Goal: Navigation & Orientation: Find specific page/section

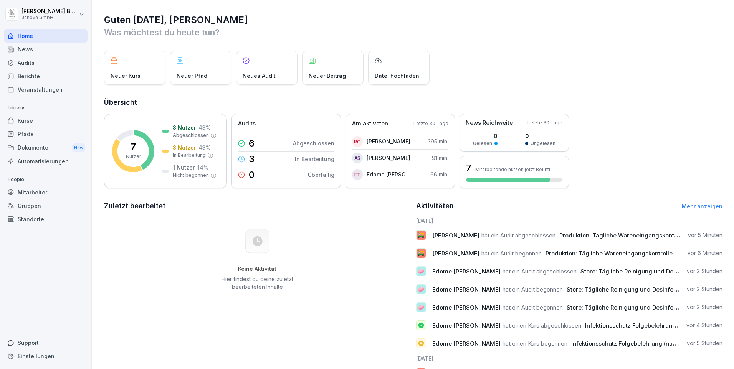
scroll to position [35, 0]
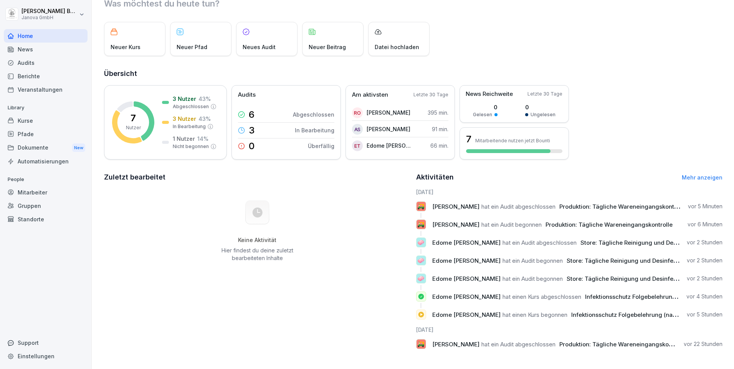
click at [21, 61] on div "Audits" at bounding box center [46, 62] width 84 height 13
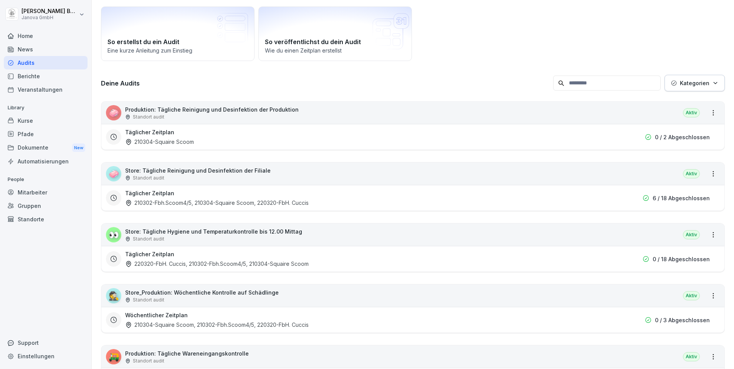
scroll to position [84, 0]
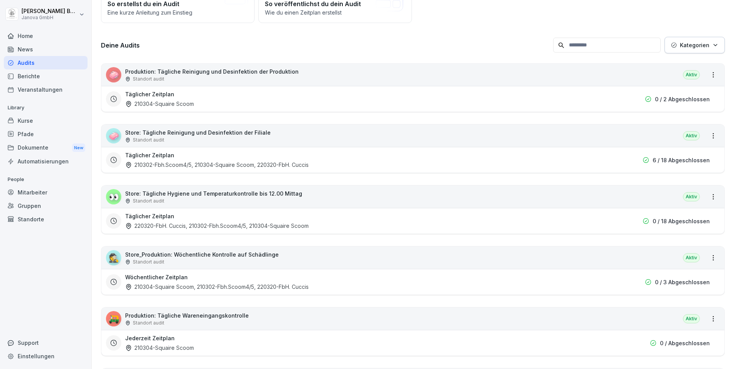
click at [175, 224] on div "220320-FbH. Cuccis, 210302-Fbh.Scoom4/5, 210304-Squaire Scoom" at bounding box center [217, 226] width 184 height 8
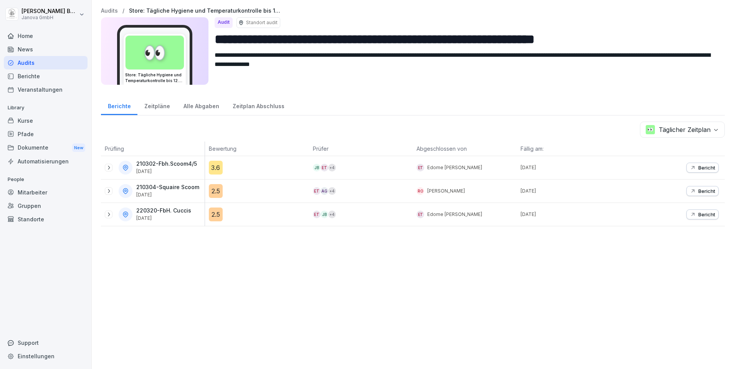
click at [26, 64] on div "Audits" at bounding box center [46, 62] width 84 height 13
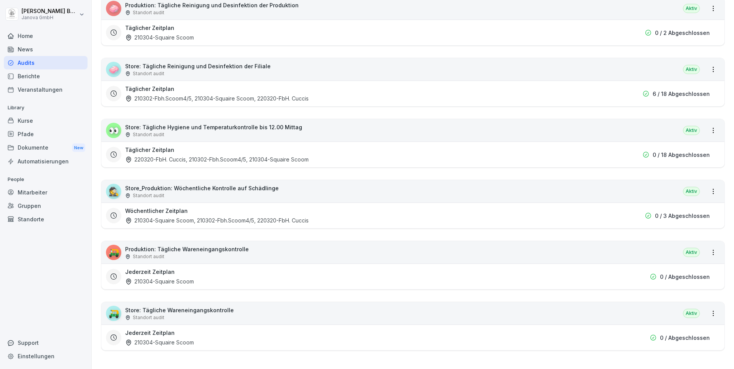
scroll to position [115, 0]
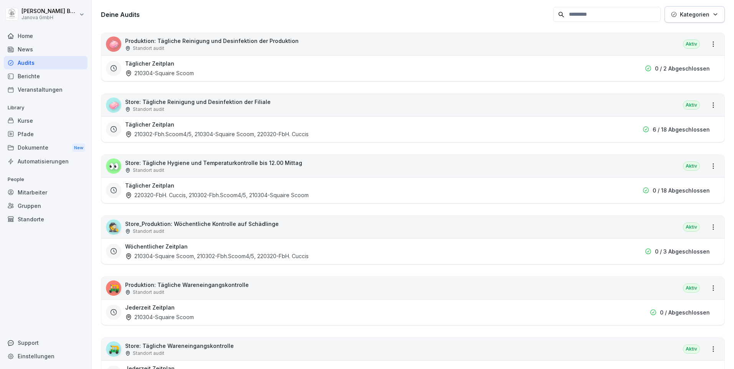
click at [185, 192] on div "220320-FbH. Cuccis, 210302-Fbh.Scoom4/5, 210304-Squaire Scoom" at bounding box center [217, 195] width 184 height 8
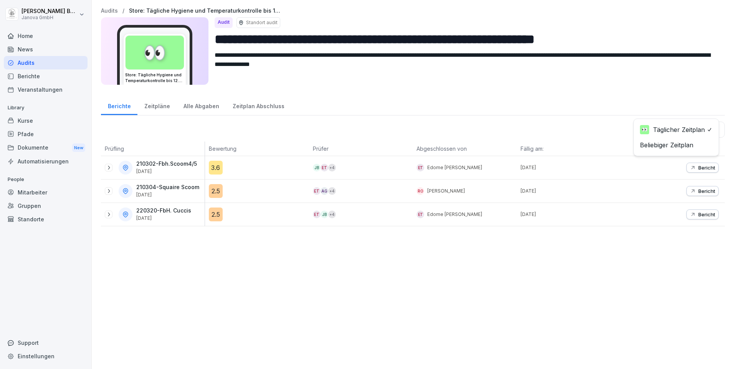
click at [672, 128] on body "**********" at bounding box center [367, 184] width 734 height 369
click at [696, 171] on button "Bericht" at bounding box center [703, 168] width 32 height 10
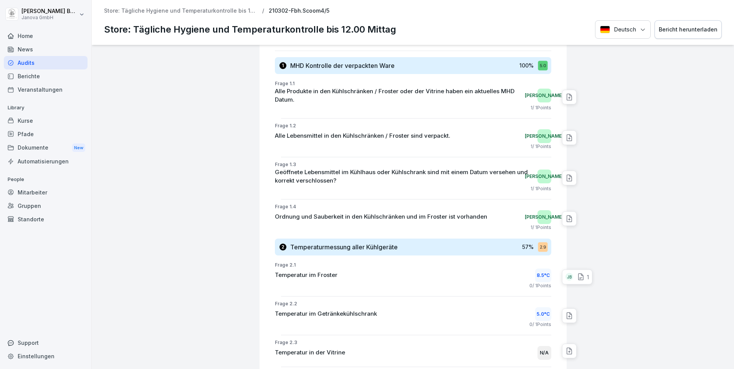
scroll to position [77, 0]
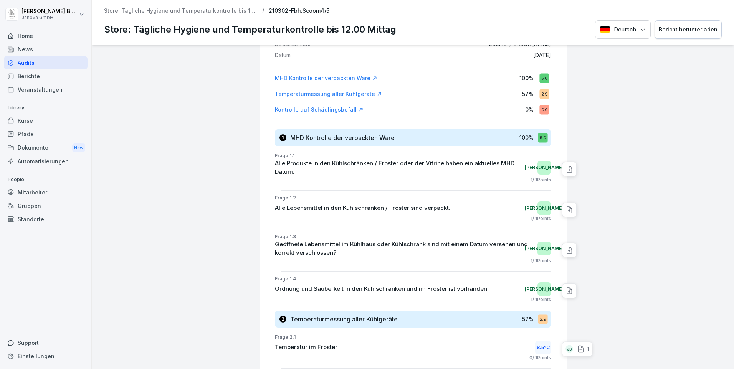
click at [22, 39] on div "Home" at bounding box center [46, 35] width 84 height 13
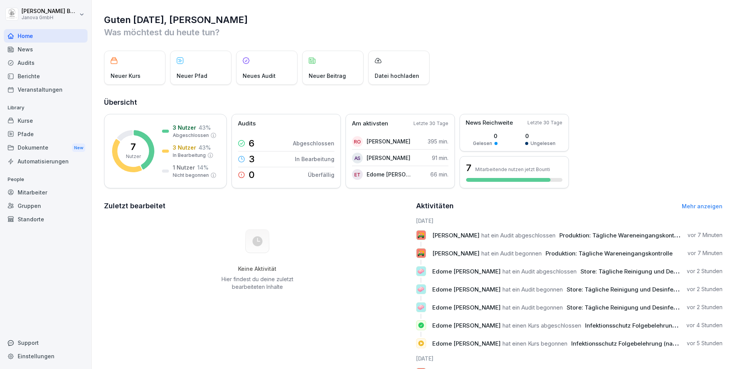
click at [616, 272] on span "Store: Tägliche Reinigung und Desinfektion der Filiale" at bounding box center [655, 271] width 149 height 7
drag, startPoint x: 616, startPoint y: 272, endPoint x: 574, endPoint y: 273, distance: 42.2
click at [581, 273] on span "Store: Tägliche Reinigung und Desinfektion der Filiale" at bounding box center [655, 271] width 149 height 7
click at [419, 290] on p "🧼" at bounding box center [420, 289] width 7 height 11
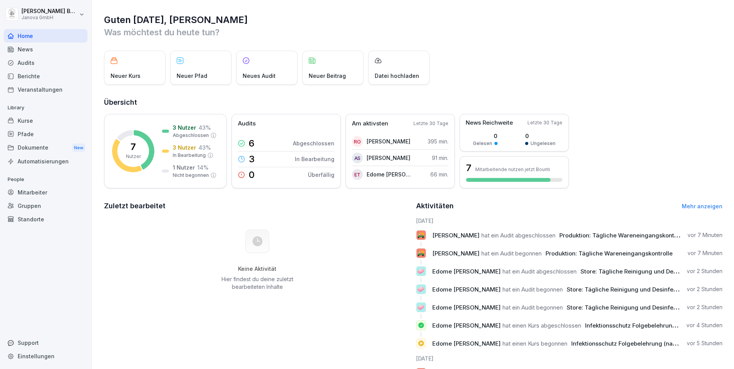
click at [419, 290] on p "🧼" at bounding box center [420, 289] width 7 height 11
click at [19, 65] on div "Audits" at bounding box center [46, 62] width 84 height 13
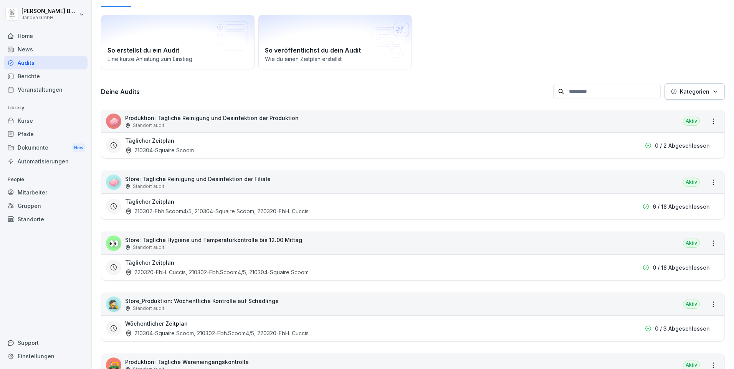
scroll to position [38, 0]
click at [243, 208] on div "210302-Fbh.Scoom4/5, 210304-Squaire Scoom, 220320-FbH. Cuccis" at bounding box center [217, 211] width 184 height 8
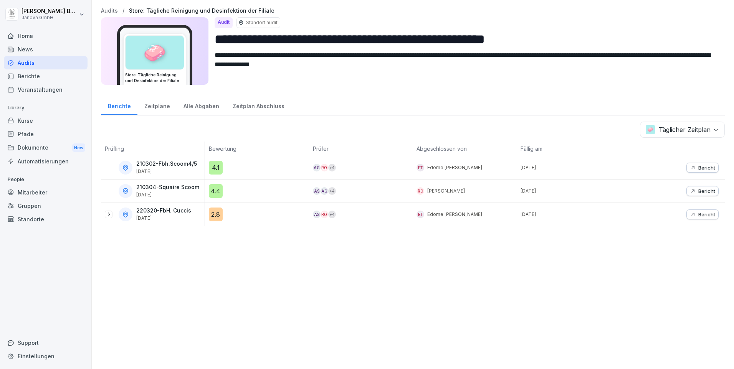
click at [706, 214] on p "Bericht" at bounding box center [707, 215] width 17 height 6
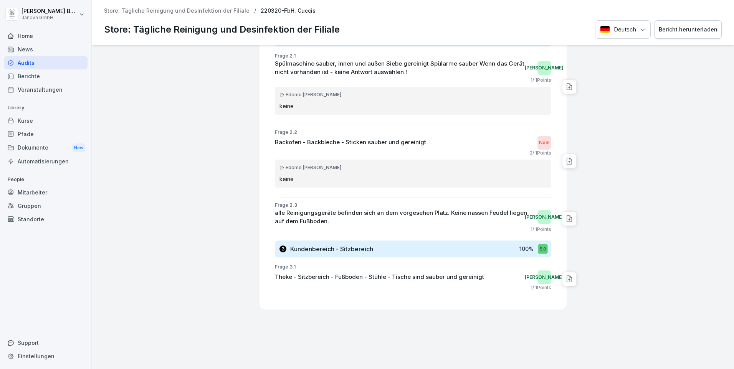
scroll to position [582, 0]
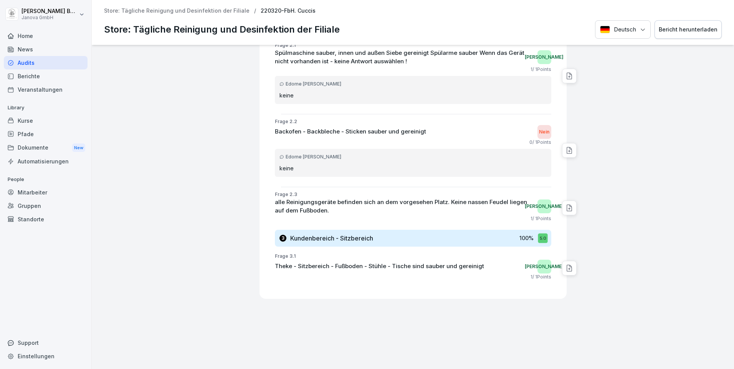
click at [33, 64] on div "Audits" at bounding box center [46, 62] width 84 height 13
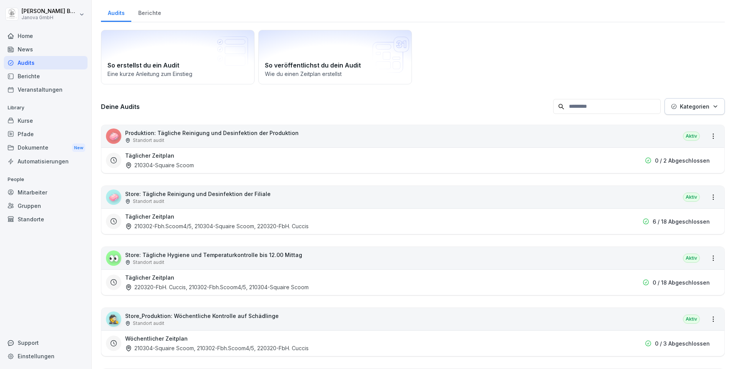
scroll to position [41, 0]
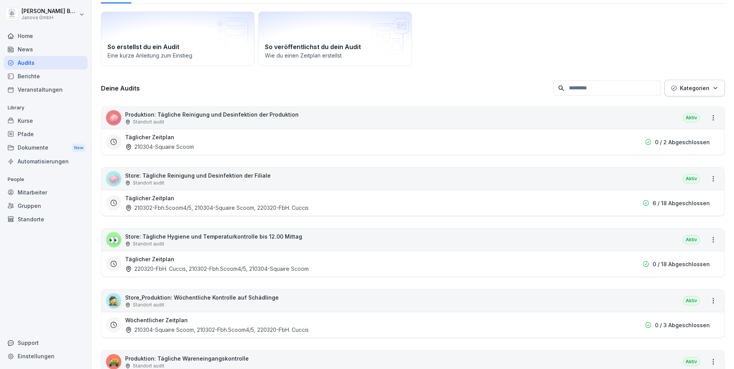
click at [154, 266] on div "220320-FbH. Cuccis, 210302-Fbh.Scoom4/5, 210304-Squaire Scoom" at bounding box center [217, 269] width 184 height 8
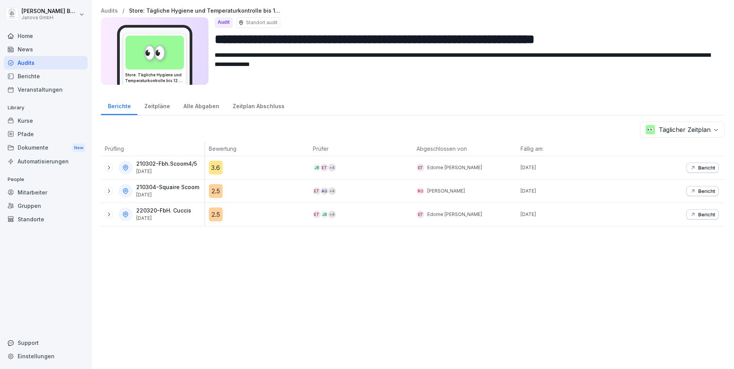
click at [709, 129] on body "**********" at bounding box center [367, 184] width 734 height 369
click at [41, 147] on div "Dokumente New" at bounding box center [46, 148] width 84 height 14
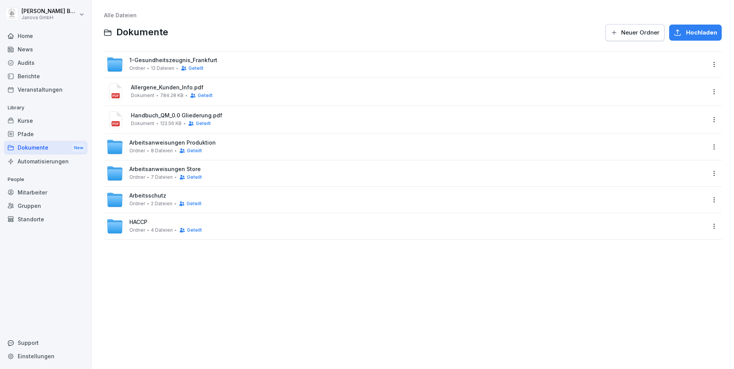
click at [169, 63] on span "1-Gesundheitszeugnis_Frankfurt" at bounding box center [173, 60] width 88 height 7
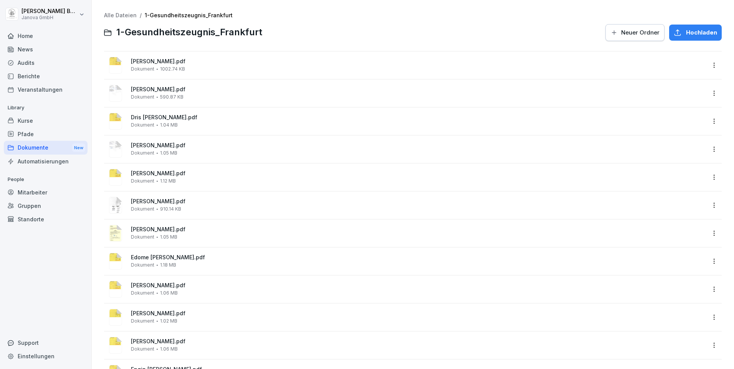
click at [28, 133] on div "Pfade" at bounding box center [46, 133] width 84 height 13
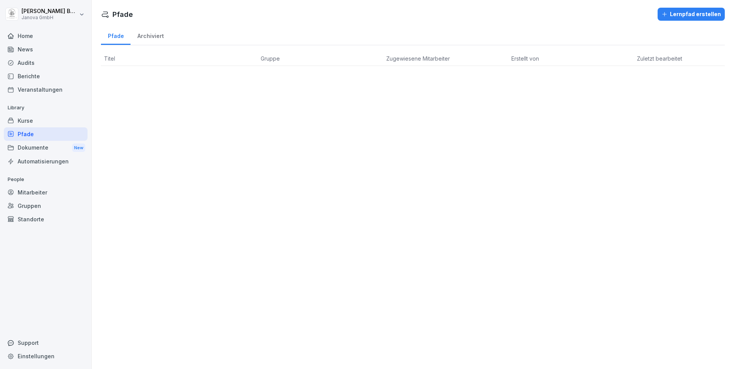
drag, startPoint x: 27, startPoint y: 120, endPoint x: 32, endPoint y: 121, distance: 5.1
click at [27, 120] on div "Kurse" at bounding box center [46, 120] width 84 height 13
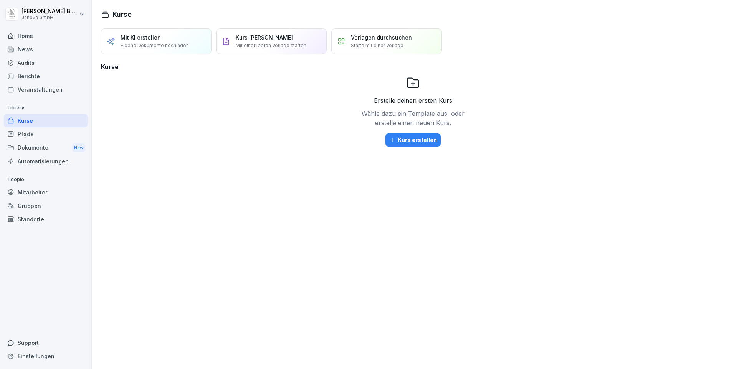
click at [35, 161] on div "Automatisierungen" at bounding box center [46, 161] width 84 height 13
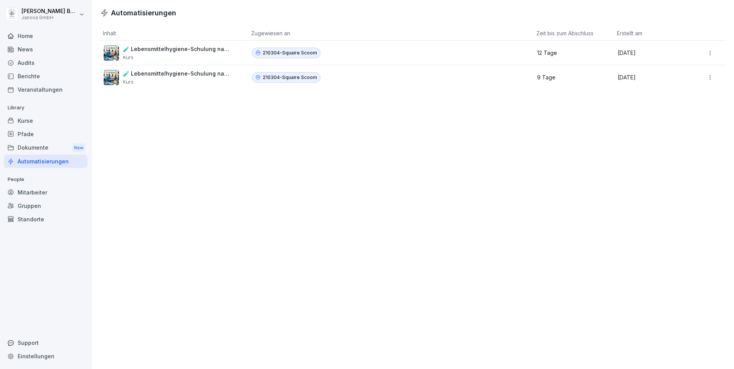
click at [277, 54] on p "210304-Squaire Scoom" at bounding box center [290, 53] width 55 height 7
click at [185, 54] on p "Kurs" at bounding box center [177, 57] width 108 height 6
click at [161, 73] on p "🧪 Lebensmittelhygiene-Schulung nach LMHV" at bounding box center [177, 73] width 108 height 7
click at [29, 196] on div "Mitarbeiter" at bounding box center [46, 192] width 84 height 13
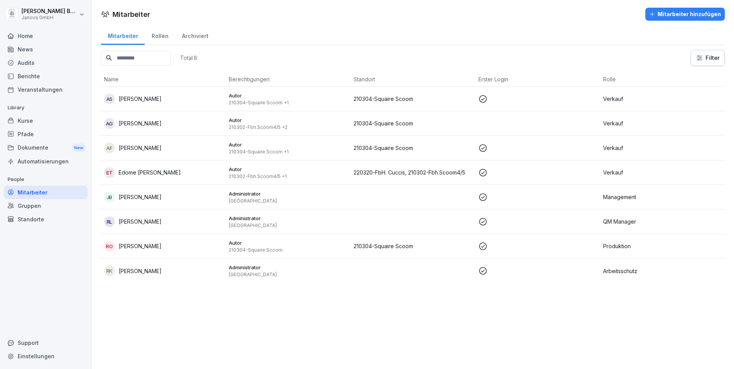
click at [33, 206] on div "Gruppen" at bounding box center [46, 205] width 84 height 13
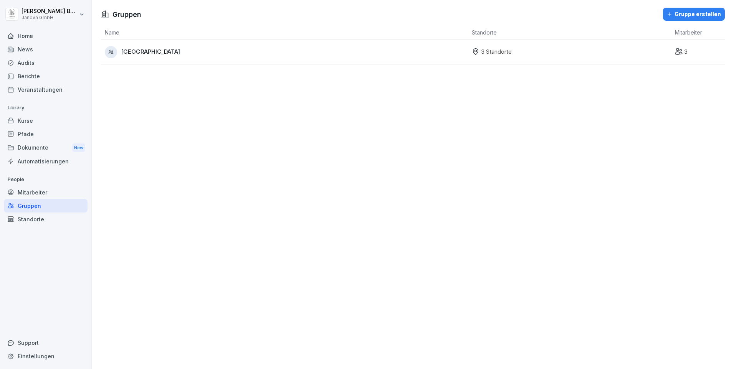
click at [31, 221] on div "Standorte" at bounding box center [46, 219] width 84 height 13
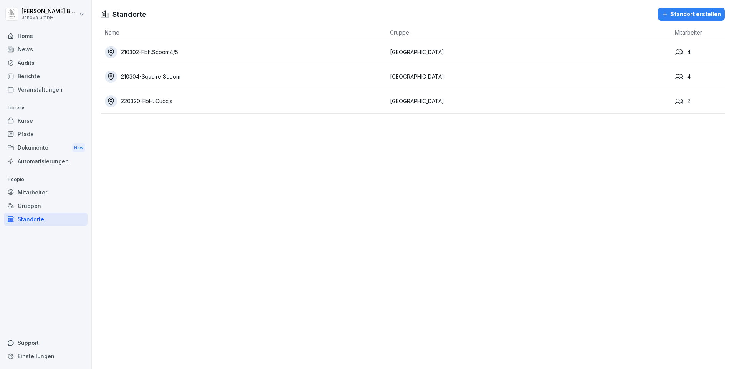
click at [26, 37] on div "Home" at bounding box center [46, 35] width 84 height 13
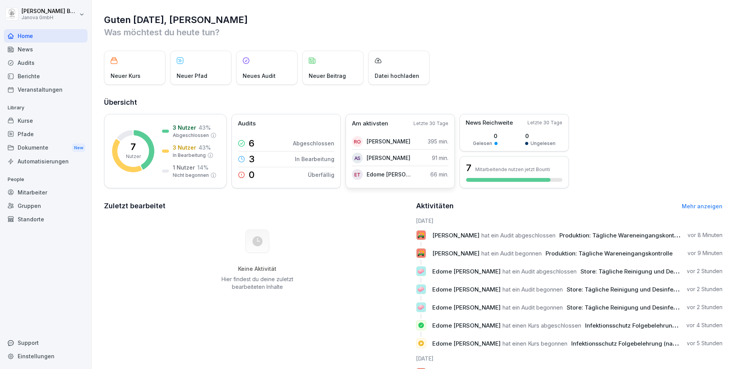
click at [418, 174] on div "ET Edome Berhane Tekle 66 min." at bounding box center [400, 174] width 96 height 15
click at [376, 173] on p "Edome [PERSON_NAME]" at bounding box center [389, 175] width 44 height 8
